Goal: Task Accomplishment & Management: Manage account settings

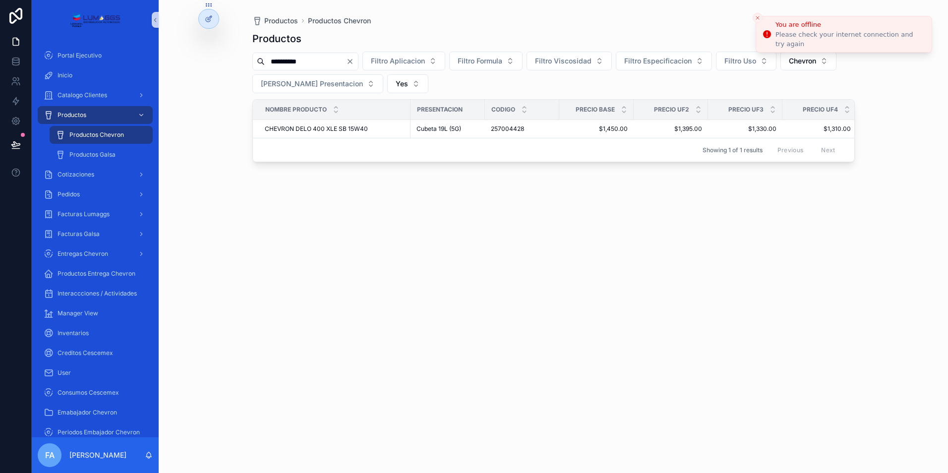
click at [759, 18] on icon "Close toast" at bounding box center [758, 18] width 6 height 6
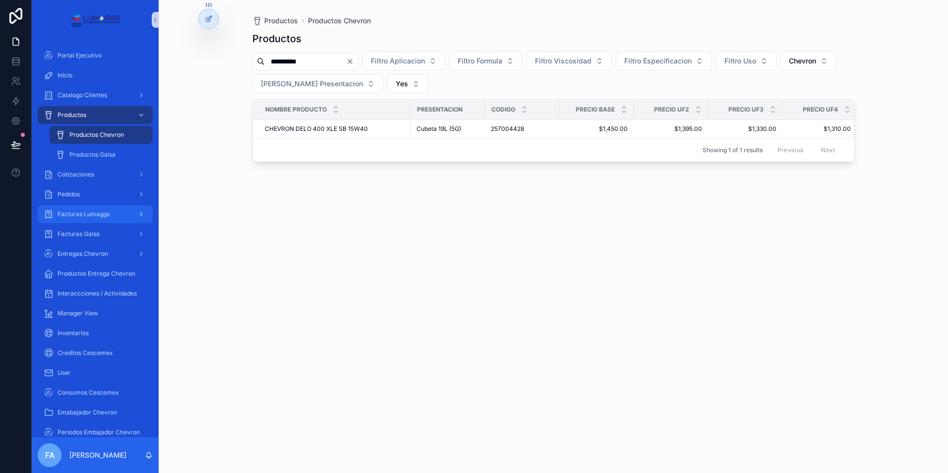
click at [106, 220] on div "Facturas Lumaggs" at bounding box center [95, 214] width 103 height 16
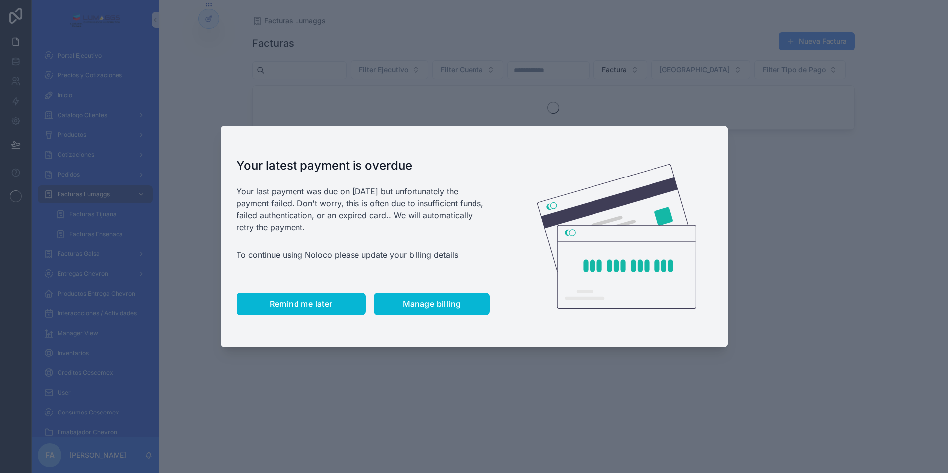
click at [310, 301] on span "Remind me later" at bounding box center [301, 304] width 63 height 10
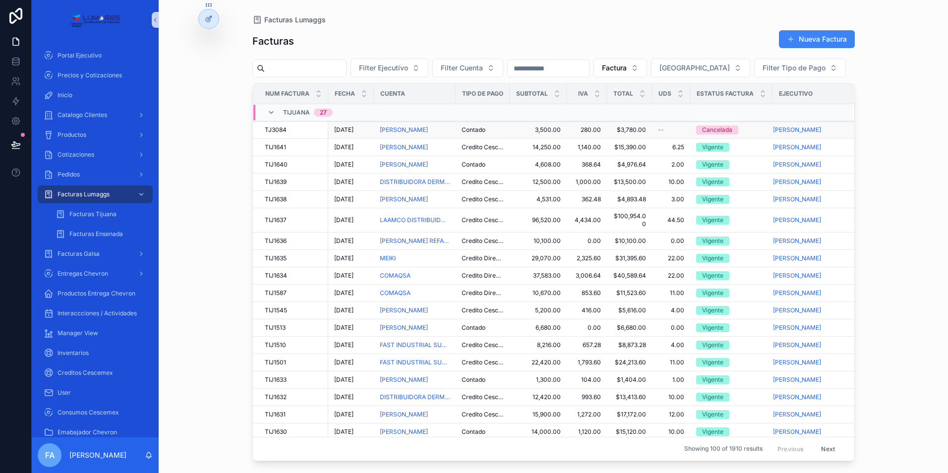
click at [286, 134] on span "TJ3084" at bounding box center [276, 130] width 22 height 8
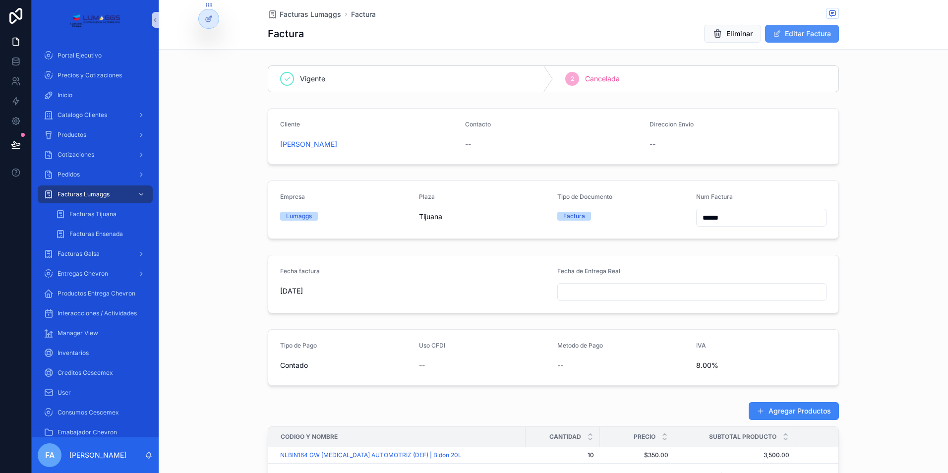
click at [804, 40] on button "Editar Factura" at bounding box center [802, 34] width 74 height 18
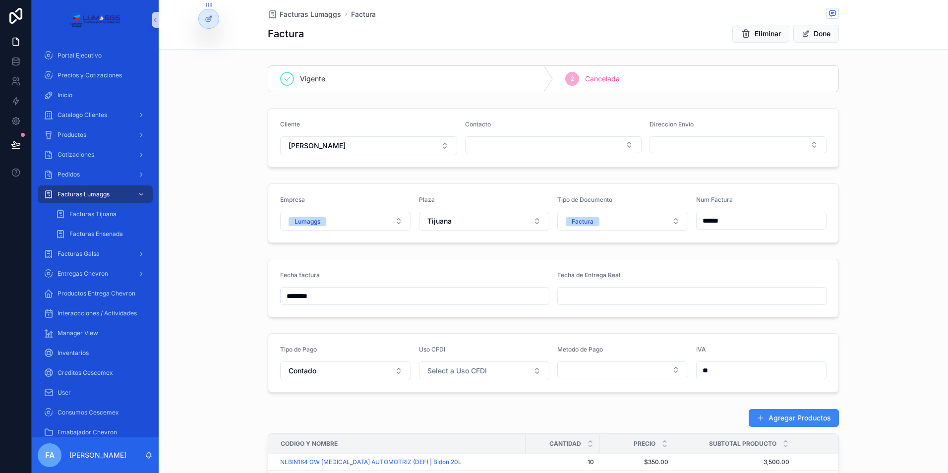
click at [372, 232] on form "Empresa Lumaggs Plaza Tijuana Tipo de Documento Factura Num Factura ******" at bounding box center [553, 213] width 570 height 59
click at [363, 221] on button "Lumaggs" at bounding box center [345, 221] width 131 height 19
click at [307, 291] on span "Galsa" at bounding box center [297, 290] width 28 height 9
click at [243, 224] on div "Empresa Galsa Plaza Tijuana Tipo de Documento Factura Num Factura ******" at bounding box center [554, 213] width 790 height 67
click at [315, 17] on span "Facturas Lumaggs" at bounding box center [311, 14] width 62 height 10
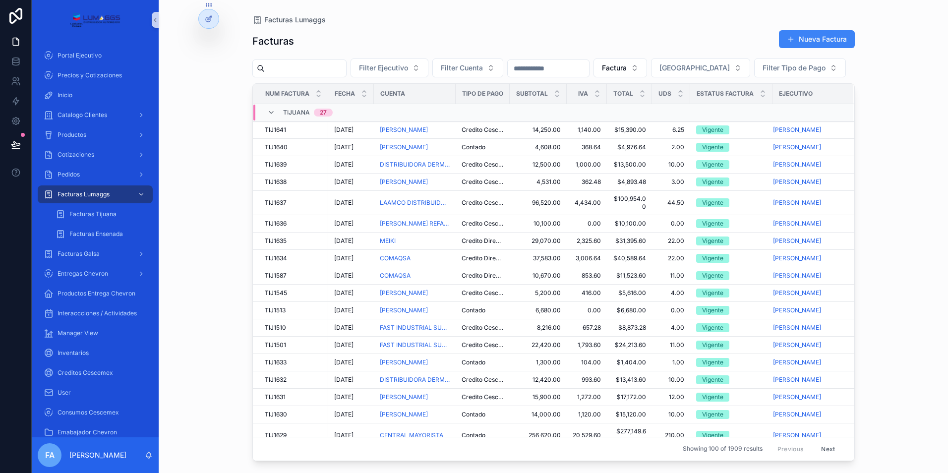
click at [884, 77] on div "Facturas Lumaggs Facturas Nueva Factura Filter Ejecutivo Filter Cuenta Factura …" at bounding box center [554, 236] width 790 height 473
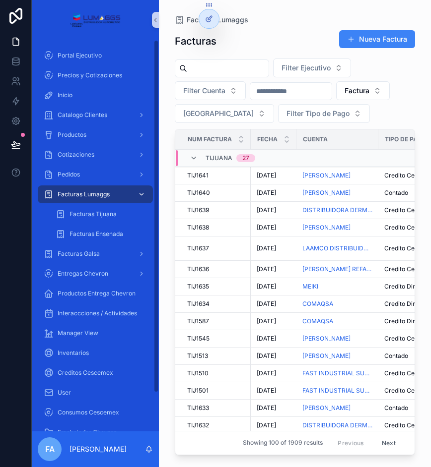
click at [127, 191] on div "Facturas Lumaggs" at bounding box center [95, 194] width 103 height 16
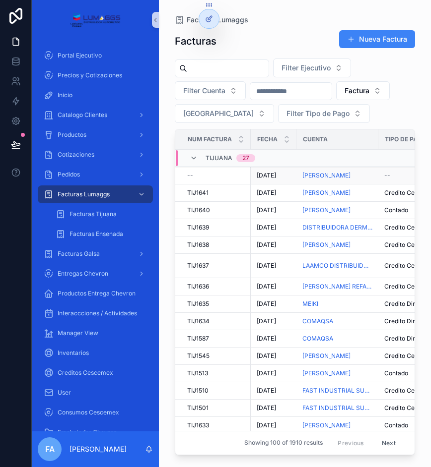
click at [275, 177] on span "[DATE]" at bounding box center [265, 176] width 19 height 8
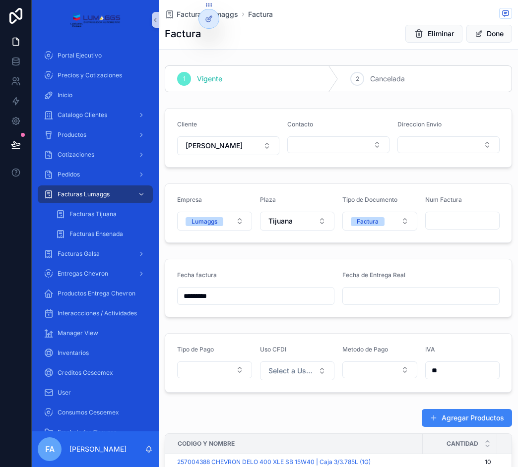
click at [438, 221] on input "scrollable content" at bounding box center [463, 221] width 74 height 14
type input "*******"
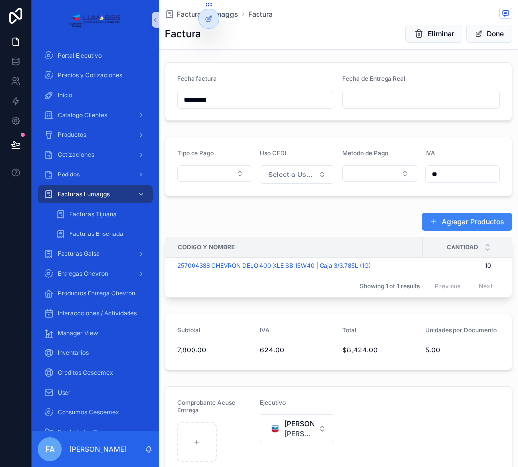
scroll to position [198, 0]
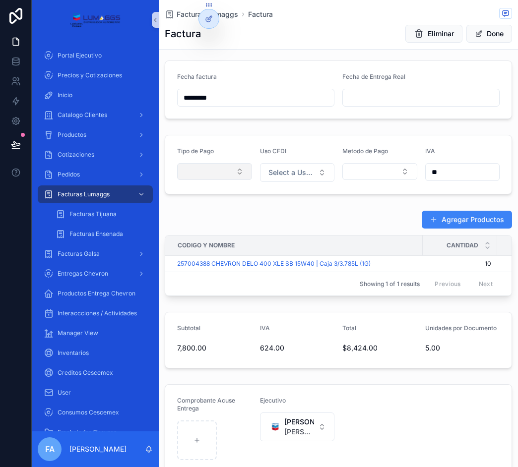
click at [225, 174] on button "Select Button" at bounding box center [214, 171] width 75 height 17
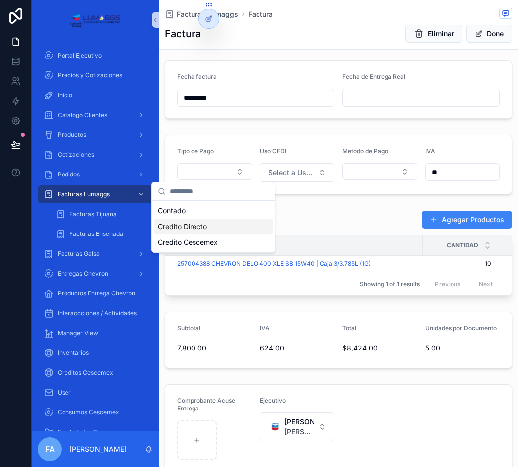
click at [199, 227] on span "Credito Directo" at bounding box center [182, 227] width 49 height 10
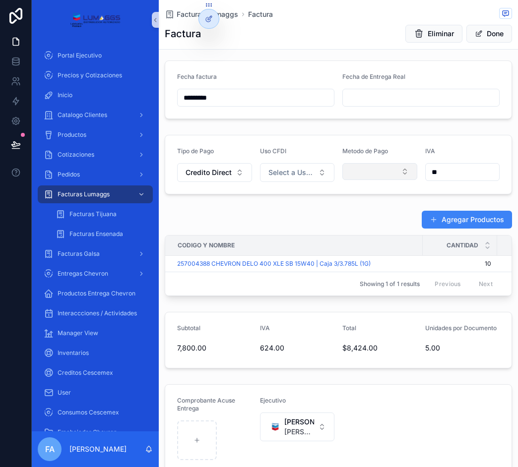
click at [367, 173] on button "Select Button" at bounding box center [379, 171] width 75 height 17
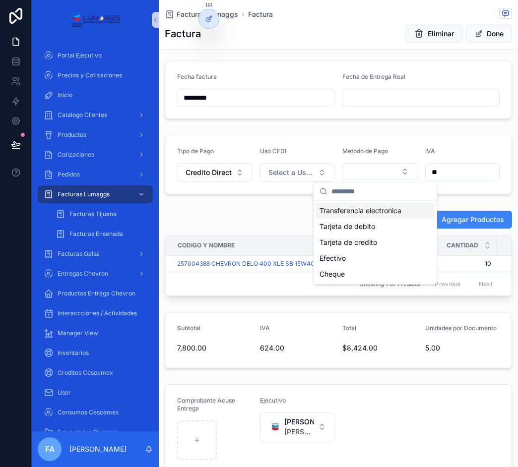
click at [365, 210] on span "Transferencia electronica" at bounding box center [360, 211] width 82 height 10
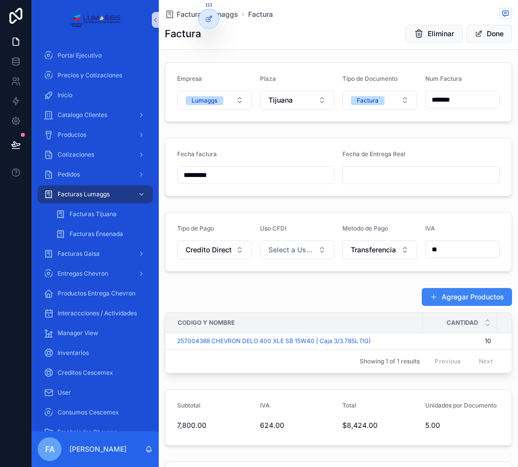
scroll to position [0, 0]
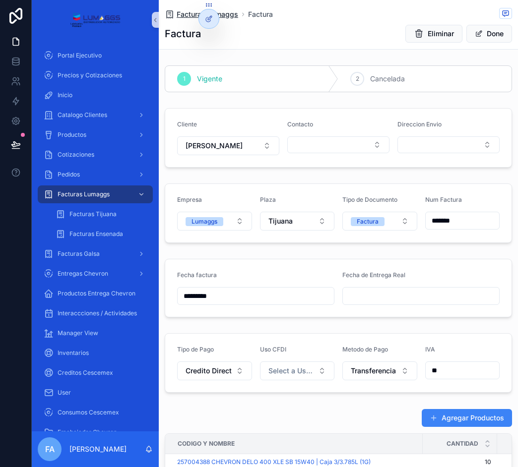
click at [230, 13] on span "Facturas Lumaggs" at bounding box center [208, 14] width 62 height 10
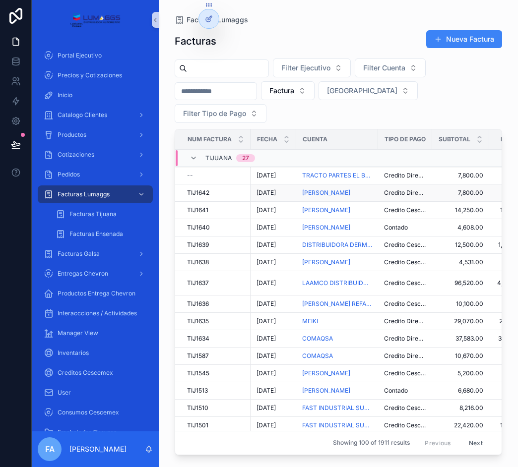
click at [270, 189] on span "[DATE]" at bounding box center [265, 193] width 19 height 8
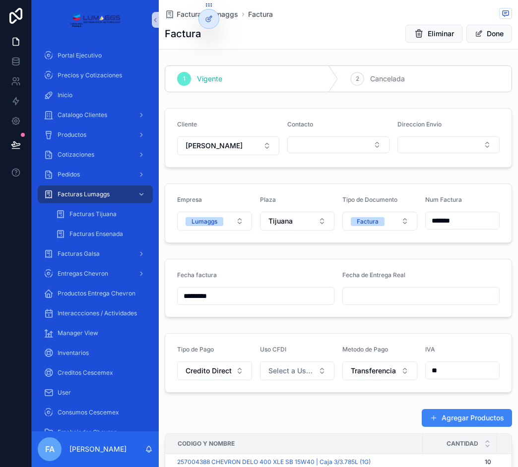
click at [276, 300] on input "*********" at bounding box center [256, 296] width 156 height 14
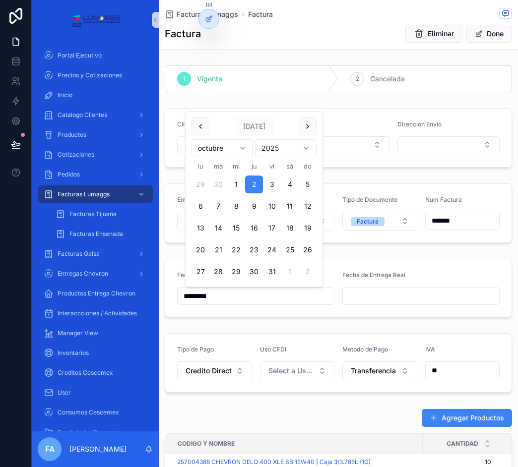
click at [238, 185] on button "1" at bounding box center [236, 185] width 18 height 18
type input "*********"
click at [362, 256] on div "Fecha factura ********* Fecha de Entrega Real" at bounding box center [338, 288] width 359 height 66
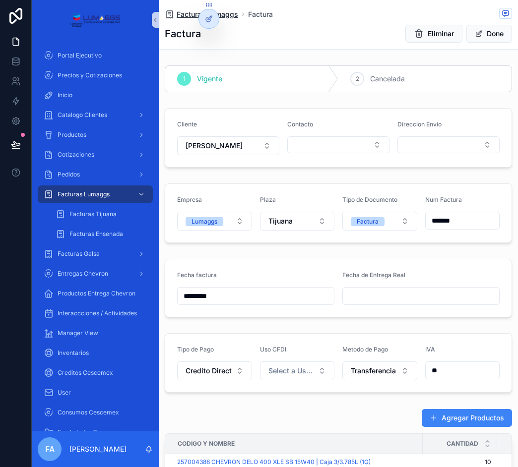
click at [233, 17] on span "Facturas Lumaggs" at bounding box center [208, 14] width 62 height 10
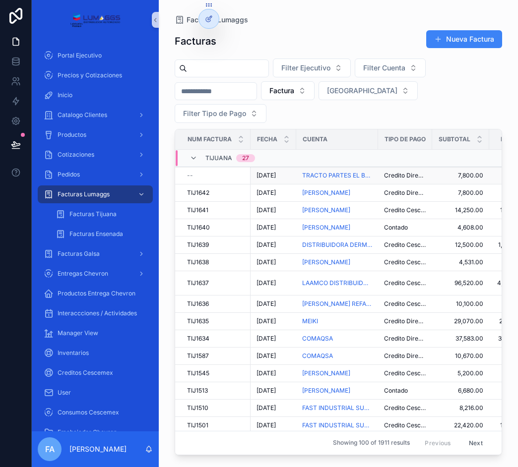
click at [271, 178] on span "[DATE]" at bounding box center [265, 176] width 19 height 8
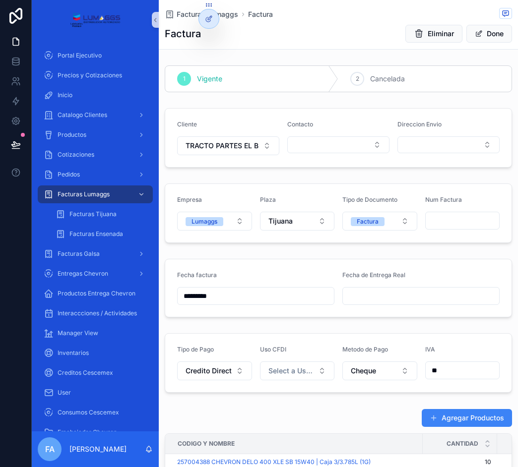
click at [232, 296] on input "*********" at bounding box center [256, 296] width 156 height 14
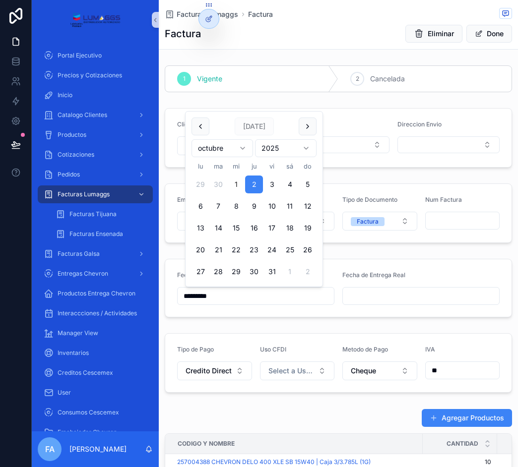
click at [237, 185] on button "1" at bounding box center [236, 185] width 18 height 18
type input "*********"
click at [389, 257] on div "Fecha factura ********* Fecha de Entrega Real" at bounding box center [338, 288] width 359 height 66
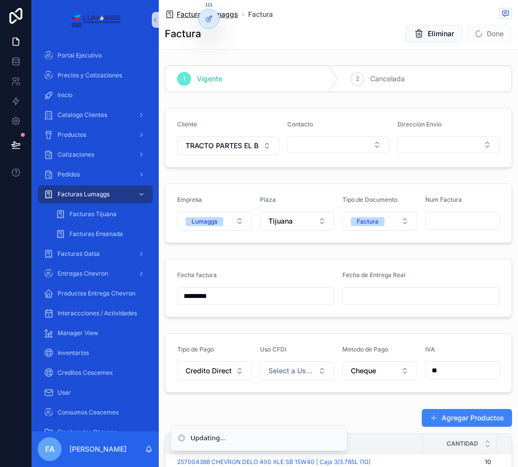
click at [227, 19] on span "Facturas Lumaggs" at bounding box center [208, 14] width 62 height 10
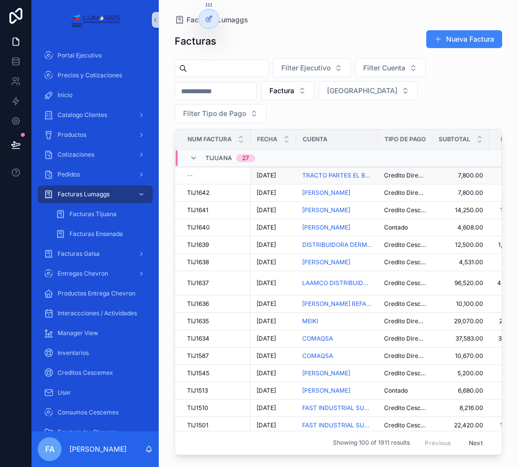
click at [273, 177] on span "[DATE]" at bounding box center [265, 176] width 19 height 8
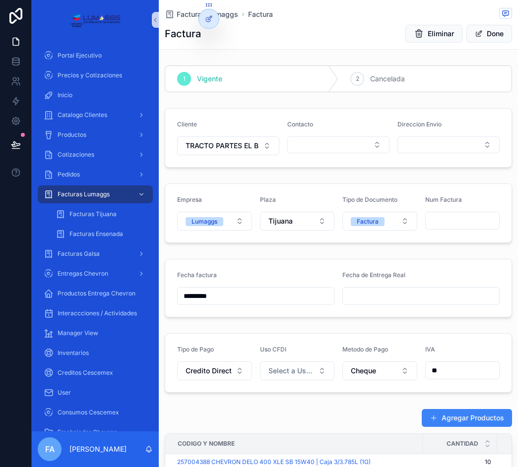
click at [441, 214] on input "scrollable content" at bounding box center [463, 221] width 74 height 14
type input "*******"
click at [228, 11] on span "Facturas Lumaggs" at bounding box center [208, 14] width 62 height 10
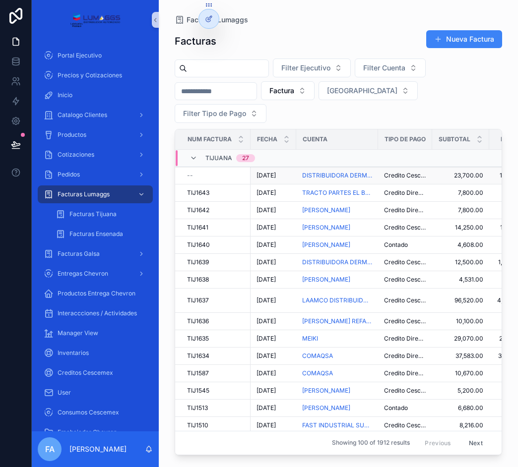
click at [274, 172] on span "[DATE]" at bounding box center [265, 176] width 19 height 8
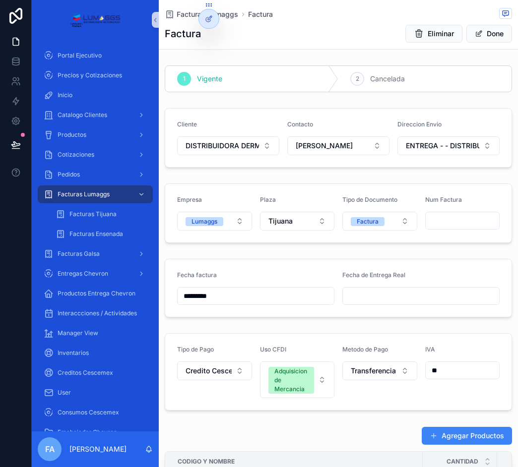
click at [457, 227] on input "scrollable content" at bounding box center [463, 221] width 74 height 14
click at [458, 224] on input "*******" at bounding box center [463, 221] width 74 height 14
type input "*******"
click at [229, 14] on span "Facturas Lumaggs" at bounding box center [208, 14] width 62 height 10
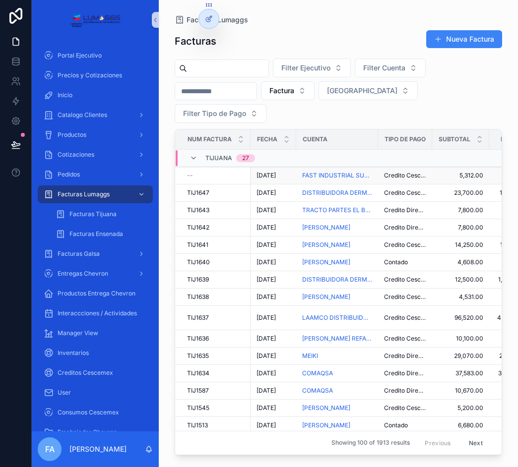
click at [272, 177] on span "[DATE]" at bounding box center [265, 176] width 19 height 8
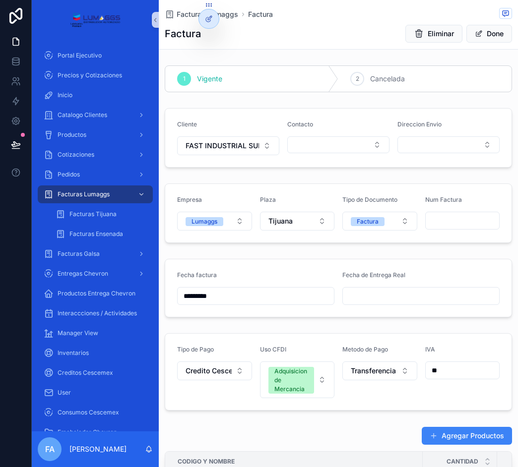
click at [430, 219] on input "scrollable content" at bounding box center [463, 221] width 74 height 14
type input "*******"
click at [231, 15] on span "Facturas Lumaggs" at bounding box center [208, 14] width 62 height 10
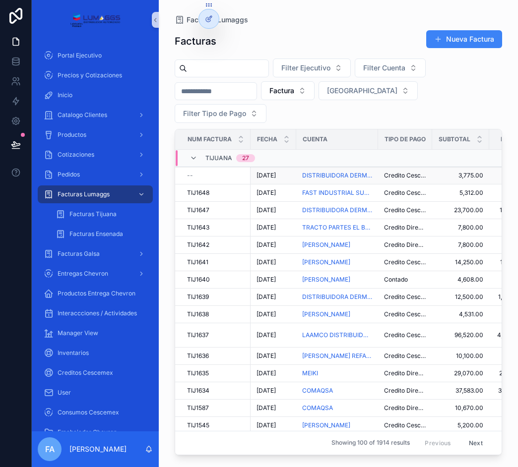
click at [268, 171] on td "[DATE] [DATE]" at bounding box center [273, 175] width 46 height 17
click at [266, 176] on span "[DATE]" at bounding box center [265, 176] width 19 height 8
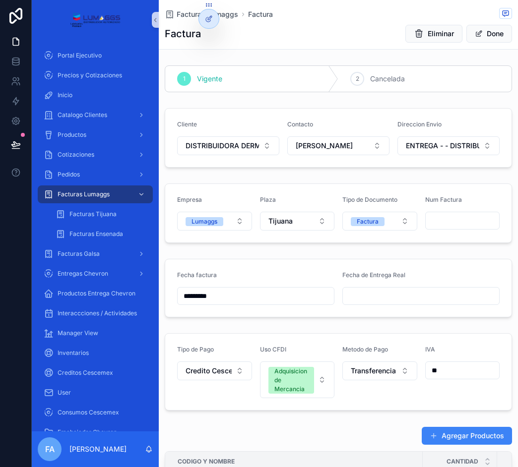
click at [426, 217] on input "scrollable content" at bounding box center [463, 221] width 74 height 14
type input "*******"
click at [226, 17] on span "Facturas Lumaggs" at bounding box center [208, 14] width 62 height 10
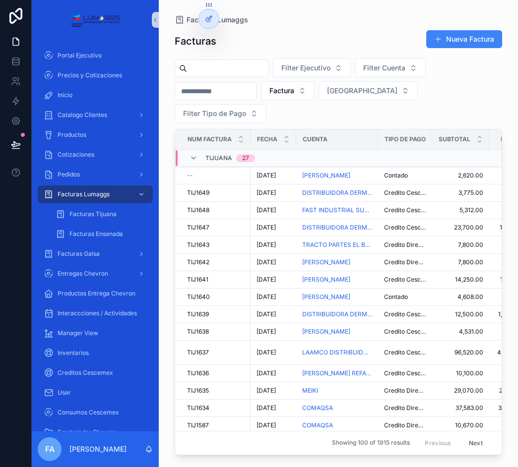
click at [273, 176] on span "[DATE]" at bounding box center [265, 176] width 19 height 8
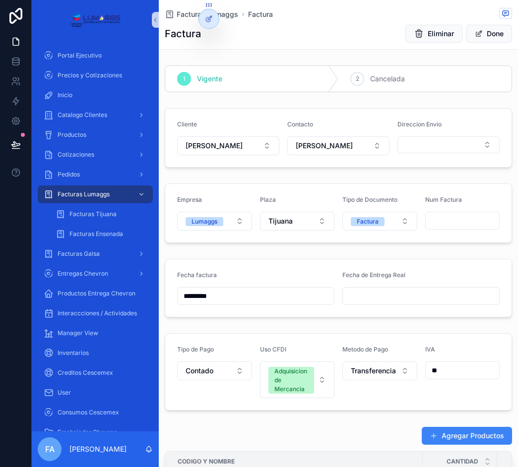
click at [443, 221] on input "scrollable content" at bounding box center [463, 221] width 74 height 14
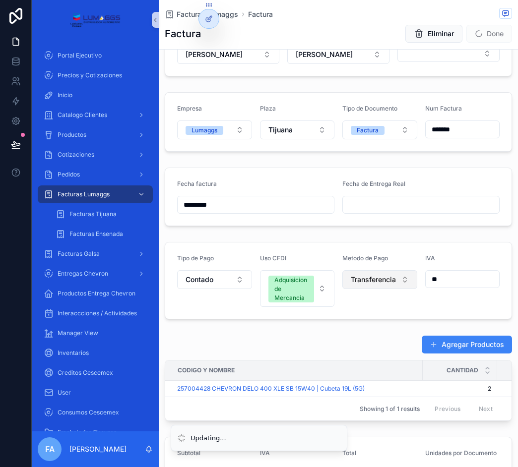
scroll to position [99, 0]
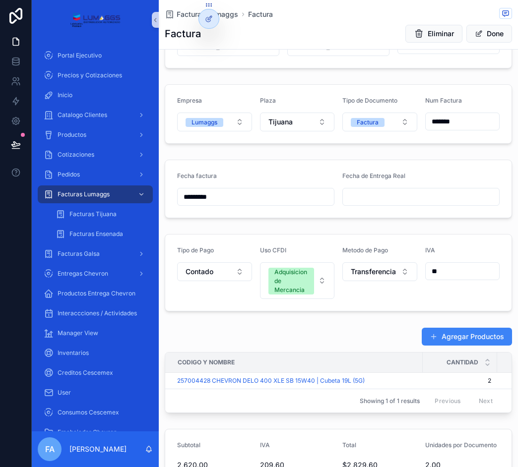
type input "*******"
click at [353, 330] on div "Agregar Productos" at bounding box center [338, 336] width 347 height 19
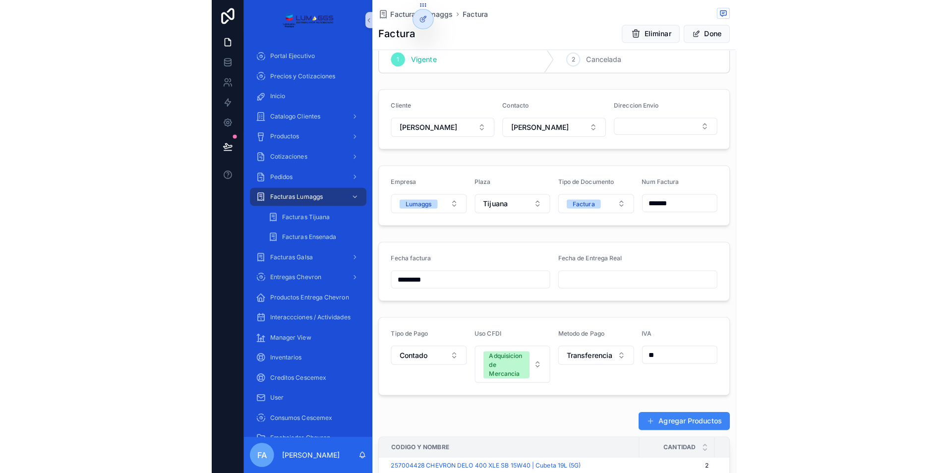
scroll to position [0, 0]
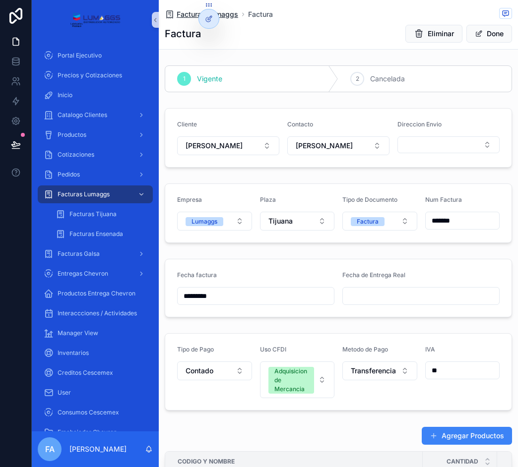
click at [230, 14] on span "Facturas Lumaggs" at bounding box center [208, 14] width 62 height 10
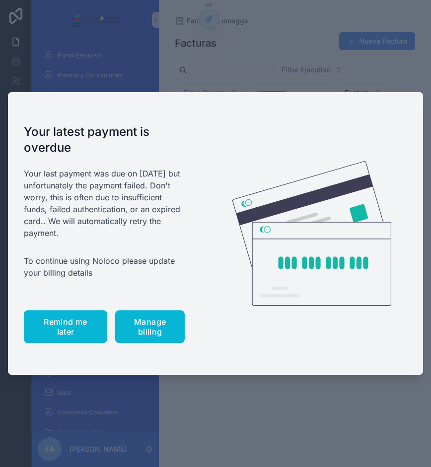
click at [52, 326] on span "Remind me later" at bounding box center [65, 327] width 59 height 20
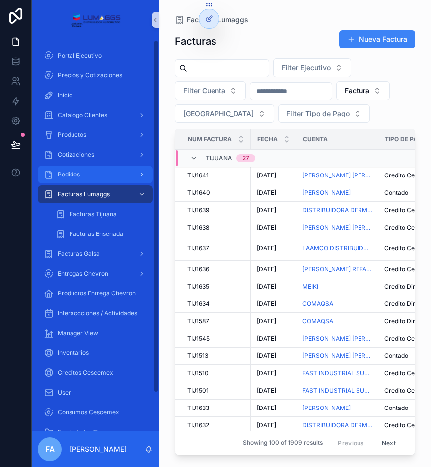
click at [81, 175] on div "Pedidos" at bounding box center [95, 175] width 103 height 16
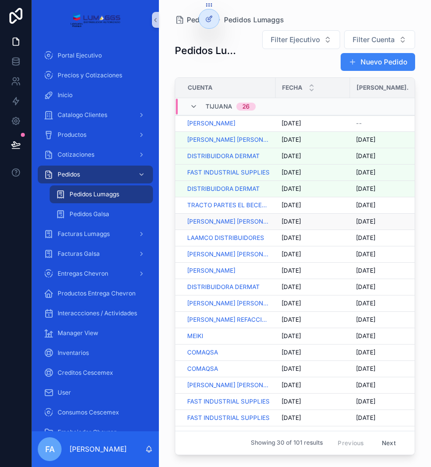
click at [366, 220] on span "[DATE]" at bounding box center [365, 222] width 19 height 8
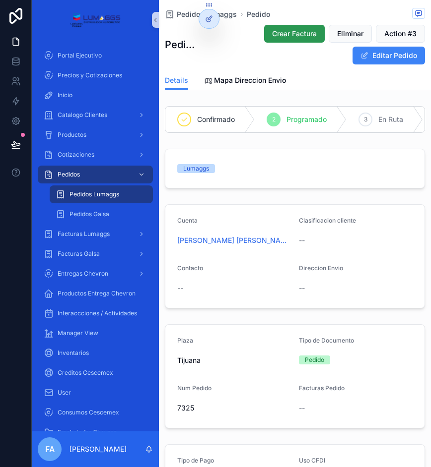
click at [287, 33] on span "Crear Factura" at bounding box center [294, 34] width 45 height 10
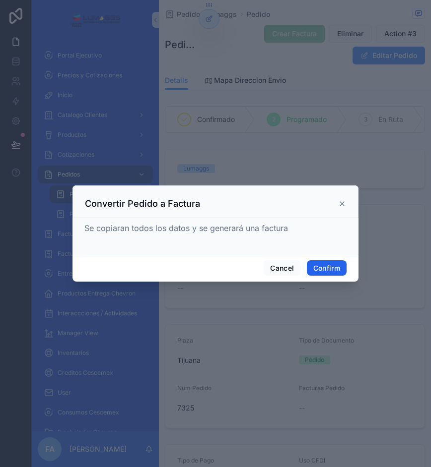
click at [325, 268] on button "Confirm" at bounding box center [327, 268] width 40 height 16
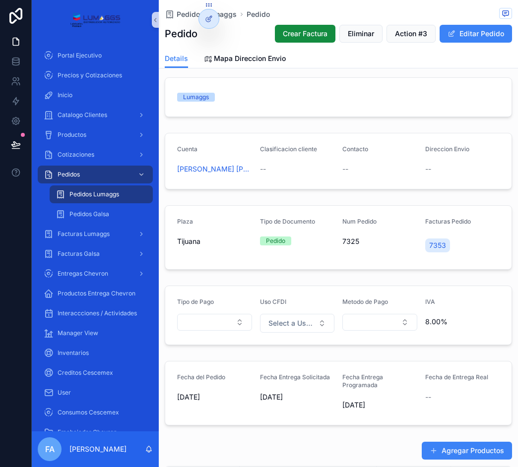
scroll to position [28, 0]
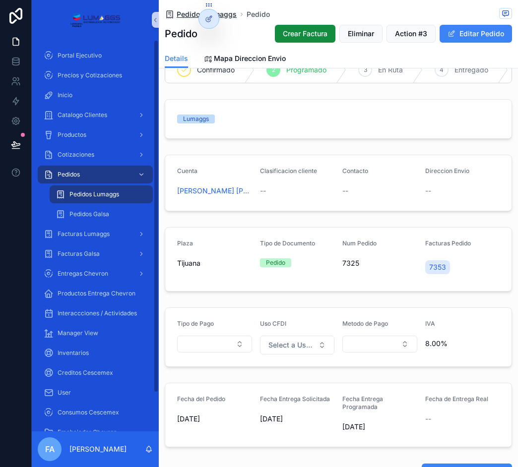
click at [235, 17] on span "Pedidos Lumaggs" at bounding box center [207, 14] width 60 height 10
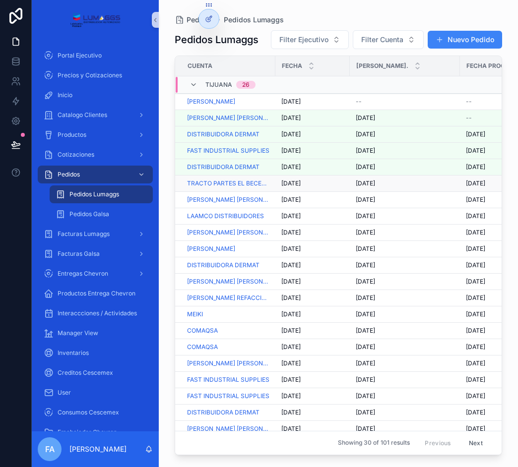
click at [369, 183] on span "[DATE]" at bounding box center [365, 184] width 19 height 8
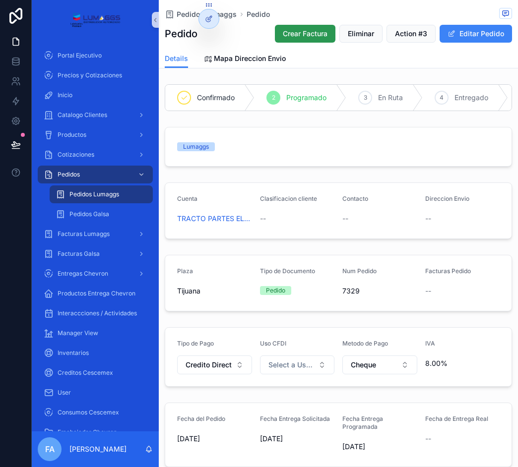
click at [283, 32] on span "Crear Factura" at bounding box center [305, 34] width 45 height 10
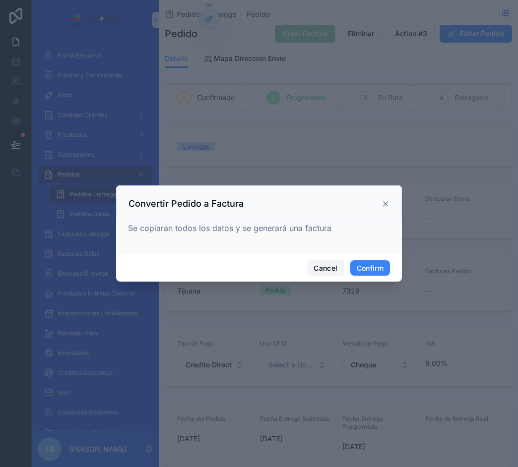
click at [323, 266] on button "Cancel" at bounding box center [325, 268] width 37 height 16
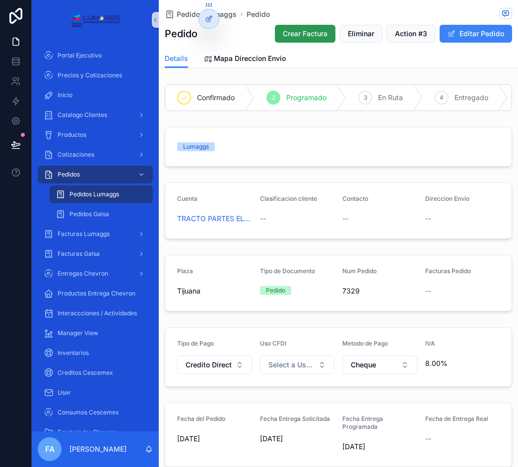
click at [283, 30] on span "Crear Factura" at bounding box center [305, 34] width 45 height 10
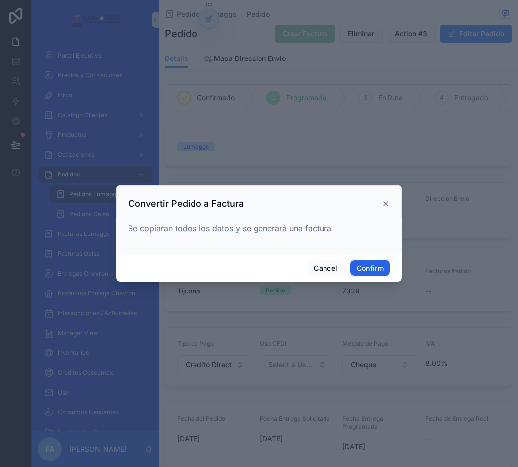
click at [373, 267] on button "Confirm" at bounding box center [370, 268] width 40 height 16
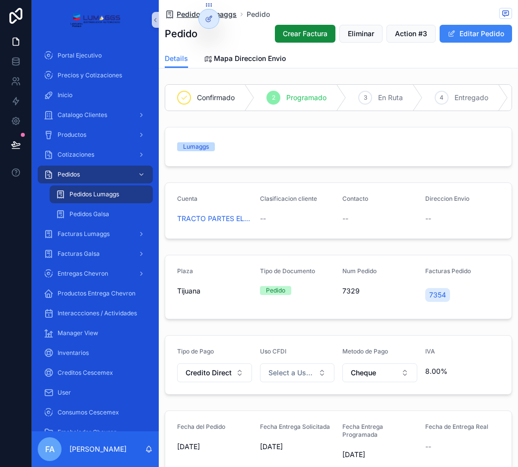
click at [228, 15] on span "Pedidos Lumaggs" at bounding box center [207, 14] width 60 height 10
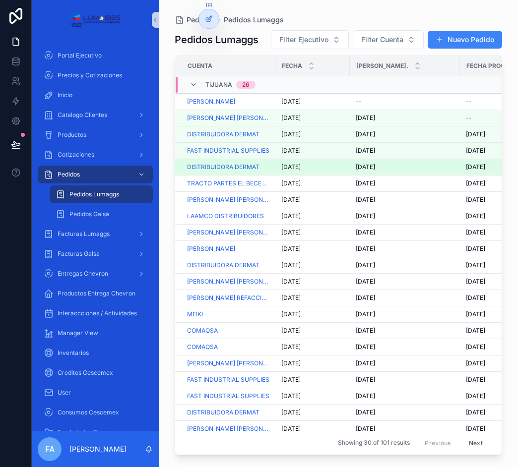
click at [293, 164] on span "[DATE]" at bounding box center [290, 167] width 19 height 8
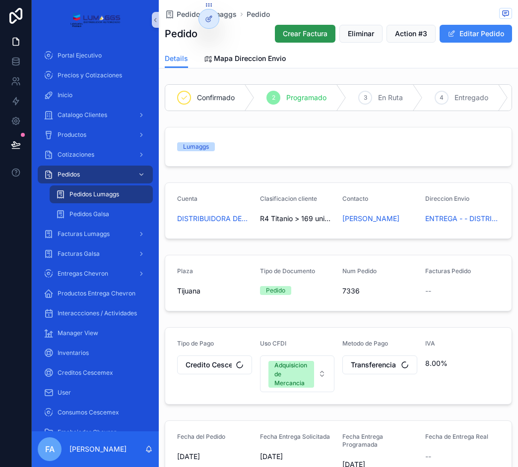
click at [308, 32] on span "Crear Factura" at bounding box center [305, 34] width 45 height 10
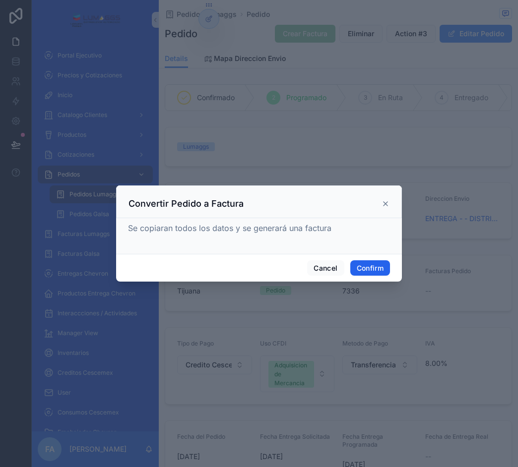
click at [373, 268] on button "Confirm" at bounding box center [370, 268] width 40 height 16
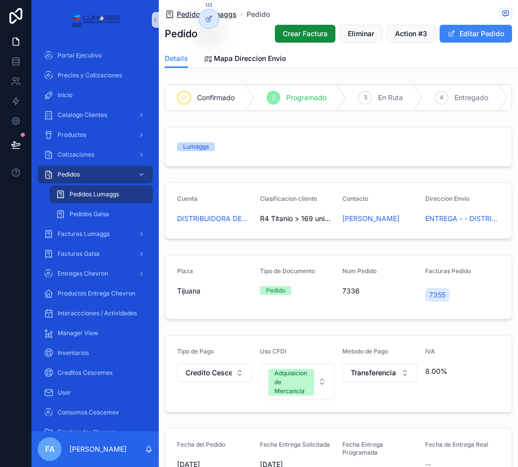
click at [228, 15] on span "Pedidos Lumaggs" at bounding box center [207, 14] width 60 height 10
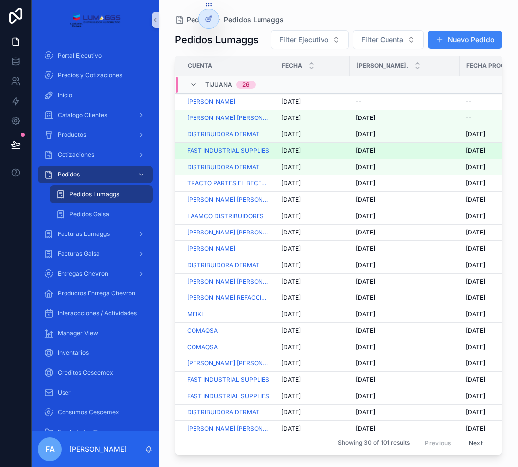
click at [290, 150] on span "[DATE]" at bounding box center [290, 151] width 19 height 8
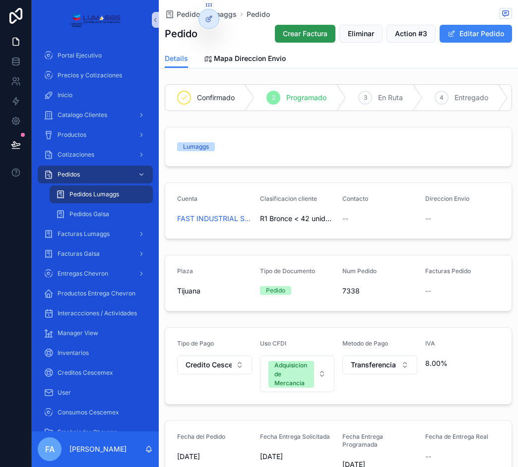
click at [283, 30] on span "Crear Factura" at bounding box center [305, 34] width 45 height 10
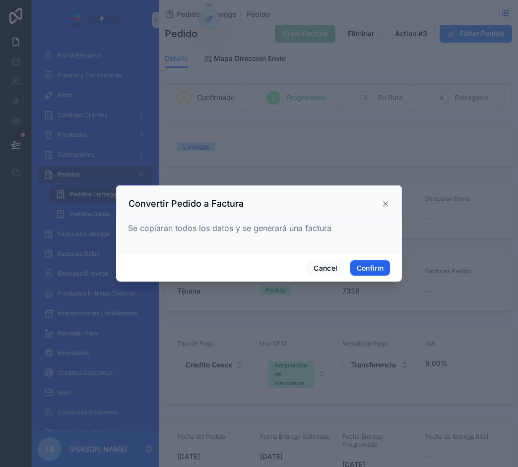
click at [373, 268] on button "Confirm" at bounding box center [370, 268] width 40 height 16
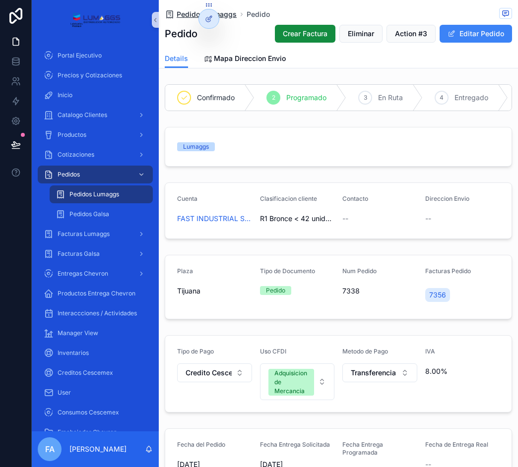
click at [228, 18] on span "Pedidos Lumaggs" at bounding box center [207, 14] width 60 height 10
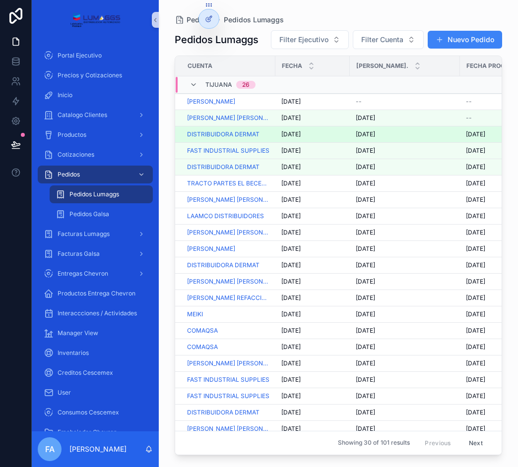
click at [295, 132] on span "[DATE]" at bounding box center [290, 134] width 19 height 8
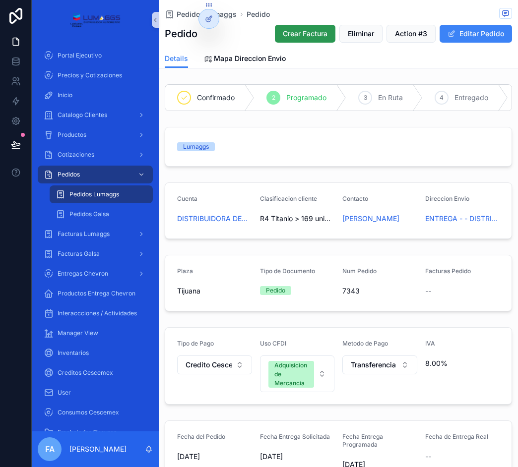
click at [302, 32] on span "Crear Factura" at bounding box center [305, 34] width 45 height 10
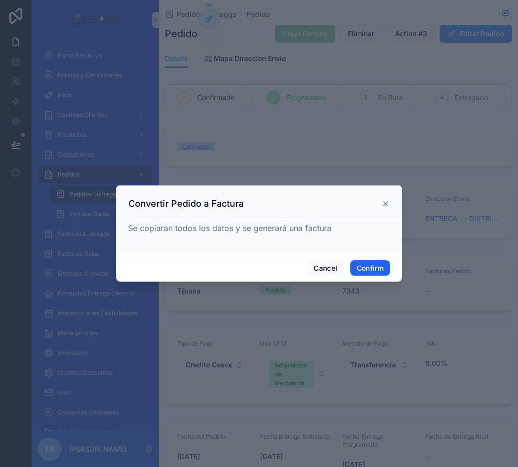
click at [369, 266] on button "Confirm" at bounding box center [370, 268] width 40 height 16
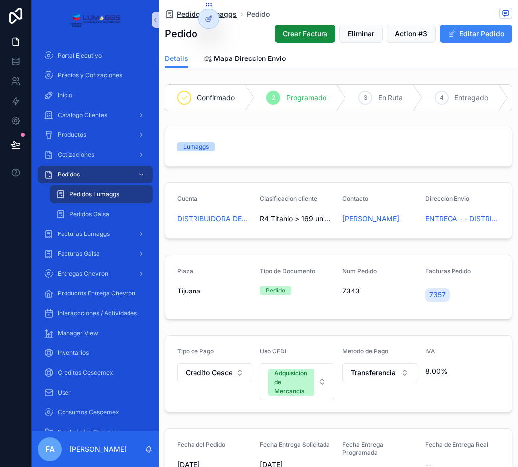
click at [228, 16] on span "Pedidos Lumaggs" at bounding box center [207, 14] width 60 height 10
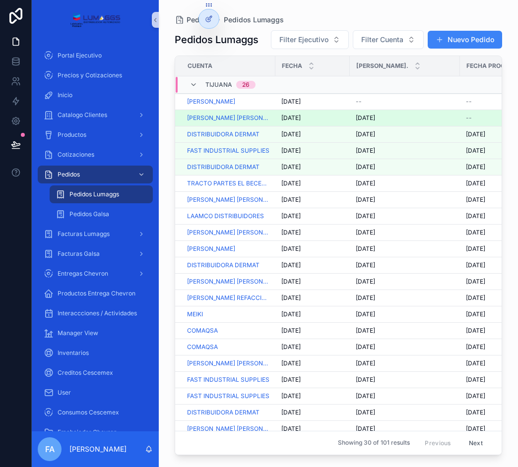
click at [294, 117] on span "[DATE]" at bounding box center [290, 118] width 19 height 8
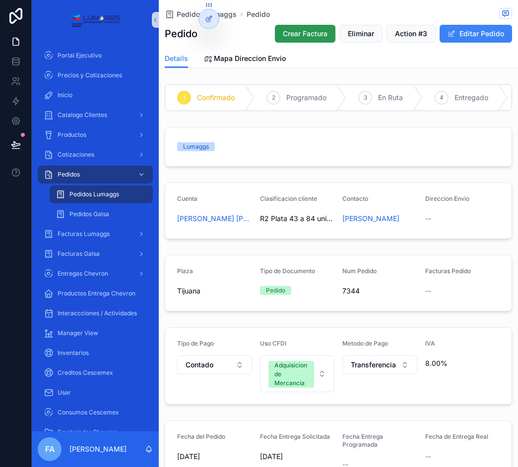
click at [283, 27] on button "Crear Factura" at bounding box center [305, 34] width 61 height 18
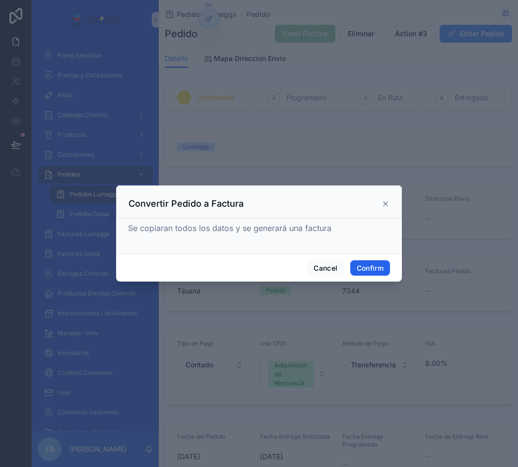
click at [363, 265] on button "Confirm" at bounding box center [370, 268] width 40 height 16
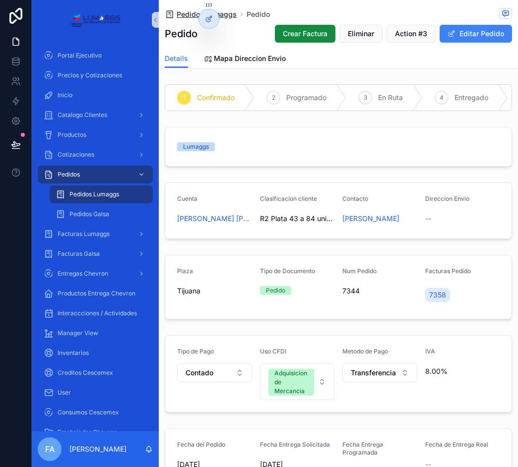
click at [230, 15] on span "Pedidos Lumaggs" at bounding box center [207, 14] width 60 height 10
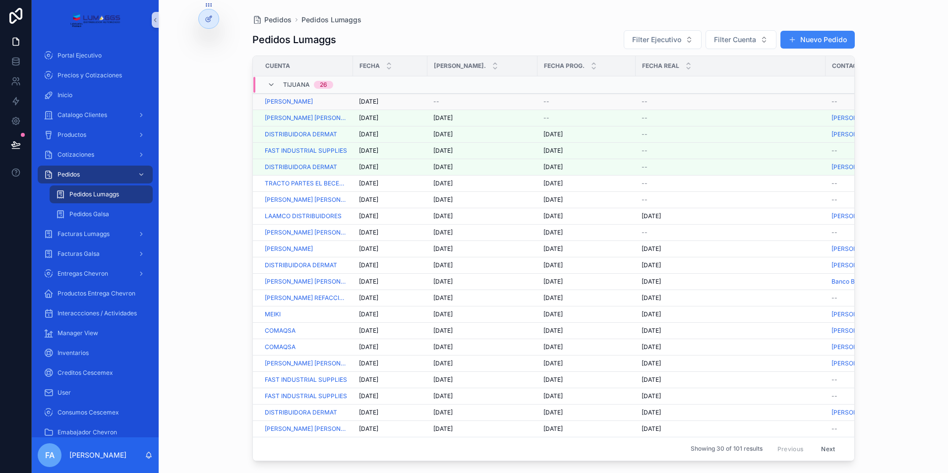
click at [367, 101] on span "[DATE]" at bounding box center [368, 102] width 19 height 8
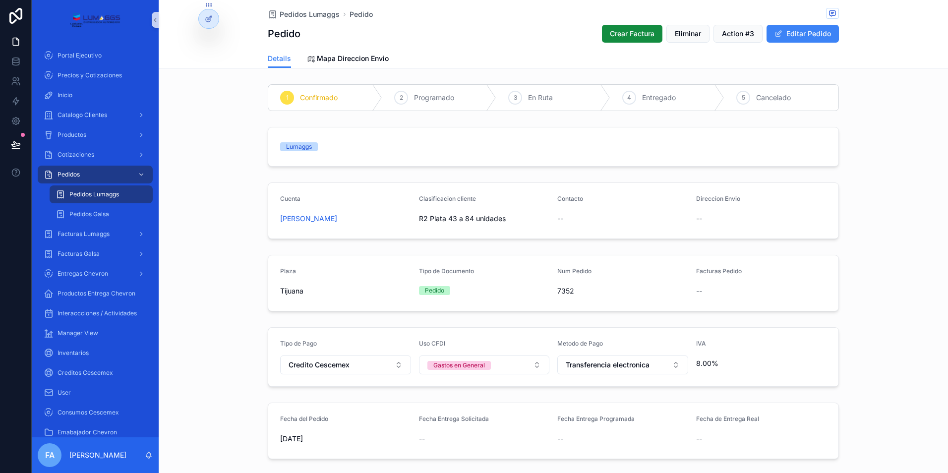
click at [430, 292] on span "7352" at bounding box center [622, 291] width 131 height 10
click at [430, 27] on button "Editar Pedido" at bounding box center [803, 34] width 72 height 18
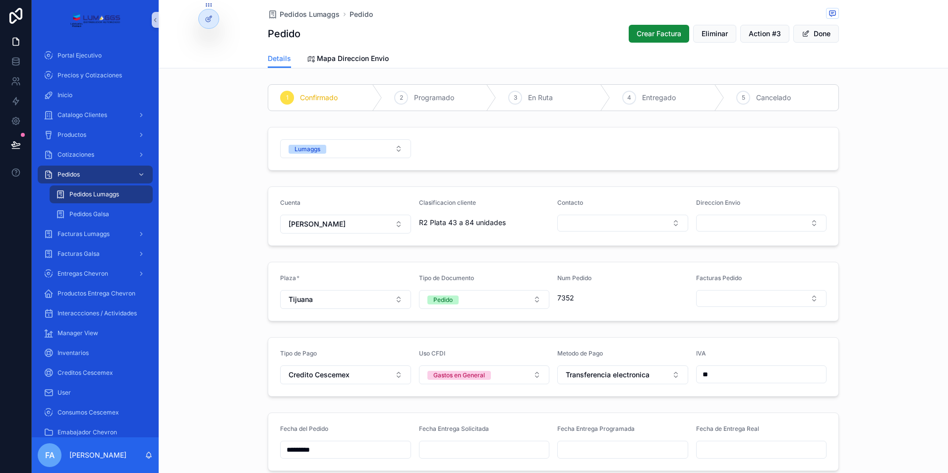
click at [95, 194] on span "Pedidos Lumaggs" at bounding box center [94, 194] width 50 height 8
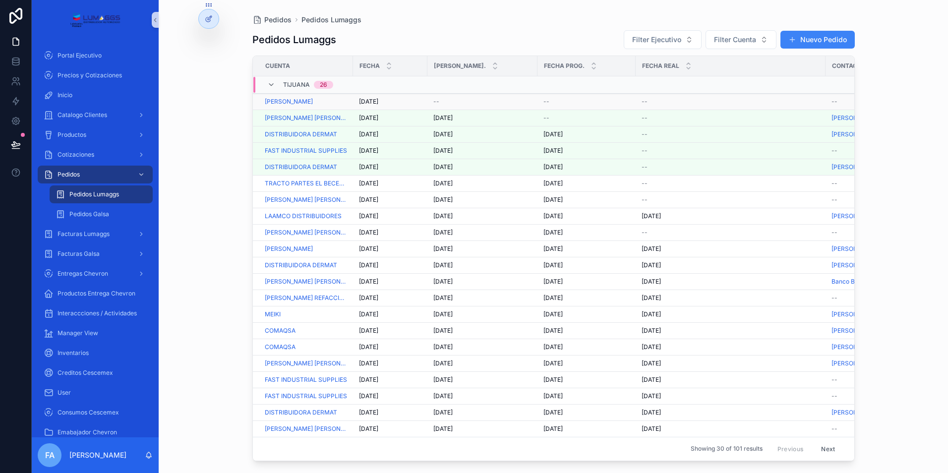
click at [374, 101] on span "[DATE]" at bounding box center [368, 102] width 19 height 8
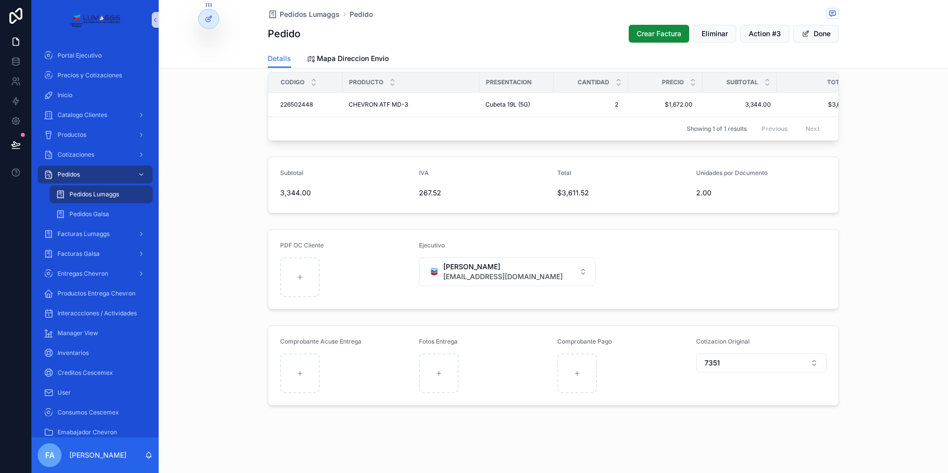
scroll to position [447, 0]
click at [430, 39] on button "Done" at bounding box center [817, 34] width 46 height 18
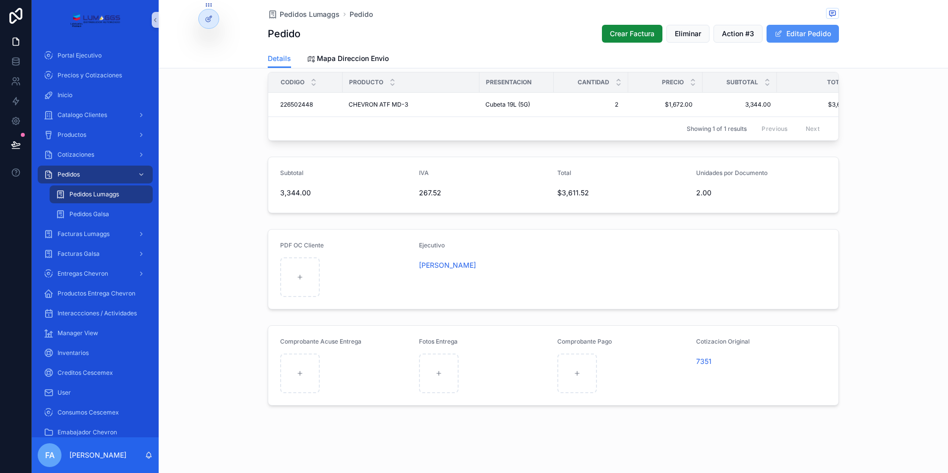
scroll to position [435, 0]
click at [430, 362] on span "7351" at bounding box center [703, 362] width 15 height 10
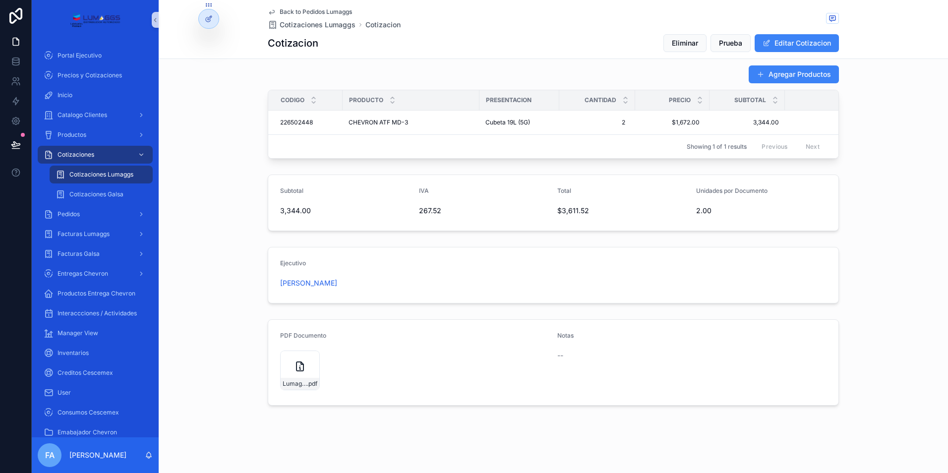
scroll to position [350, 0]
click at [284, 374] on div "Lumaggs-cotizacion-MARIO-ESPINO-MUÑOZ-Num-7351 .pdf" at bounding box center [300, 371] width 40 height 40
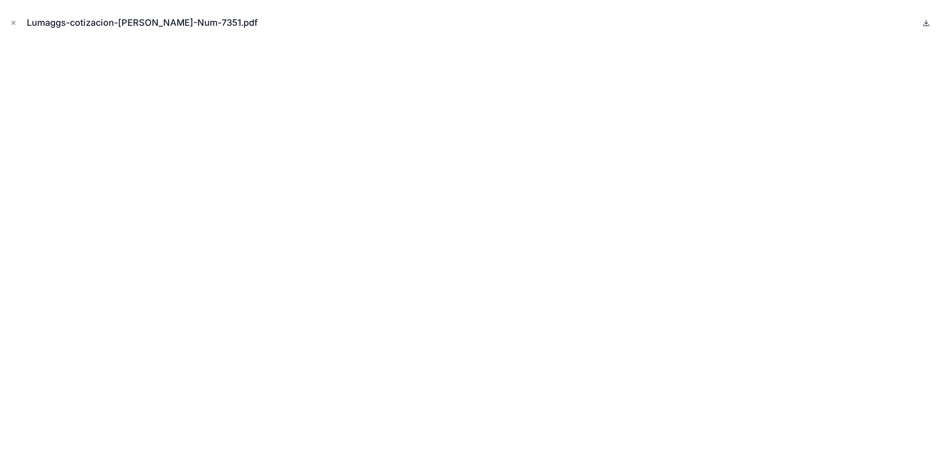
click at [430, 21] on icon at bounding box center [927, 23] width 8 height 8
